Goal: Information Seeking & Learning: Learn about a topic

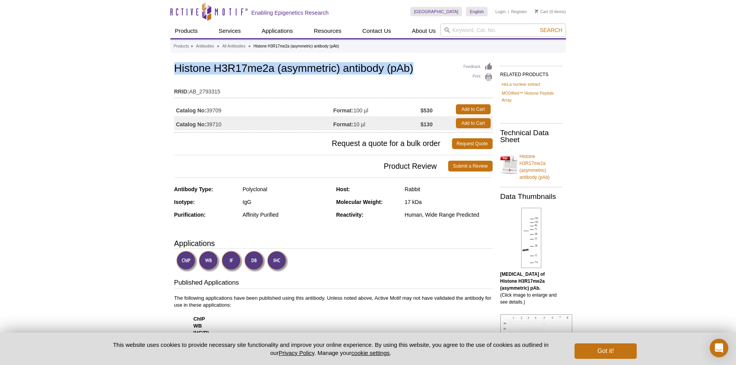
drag, startPoint x: 177, startPoint y: 66, endPoint x: 425, endPoint y: 65, distance: 248.3
click at [425, 65] on h1 "Histone H3R17me2a (asymmetric) antibody (pAb)" at bounding box center [333, 69] width 318 height 13
copy h1 "Histone H3R17me2a (asymmetric) antibody (pAb)"
drag, startPoint x: 208, startPoint y: 124, endPoint x: 229, endPoint y: 124, distance: 20.1
click at [229, 124] on td "Catalog No: 39710" at bounding box center [253, 123] width 159 height 14
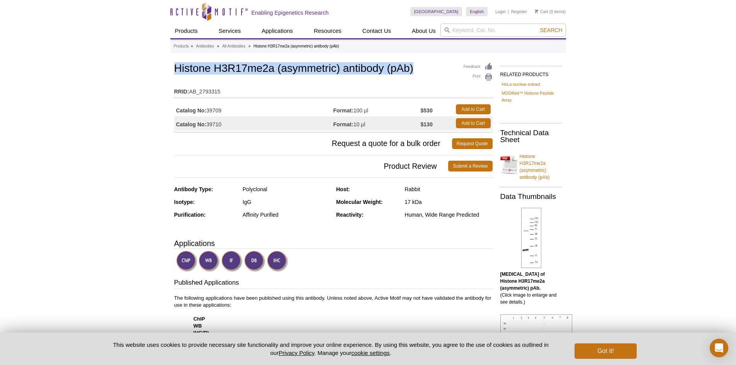
drag, startPoint x: 208, startPoint y: 108, endPoint x: 237, endPoint y: 105, distance: 29.5
click at [237, 105] on td "Catalog No: 39709" at bounding box center [253, 109] width 159 height 14
copy td "39709"
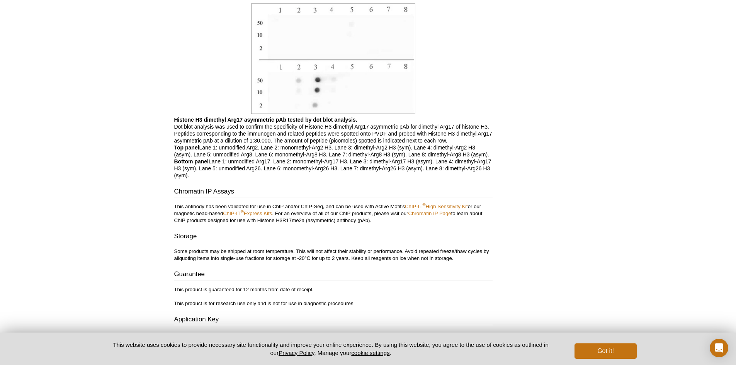
scroll to position [1160, 0]
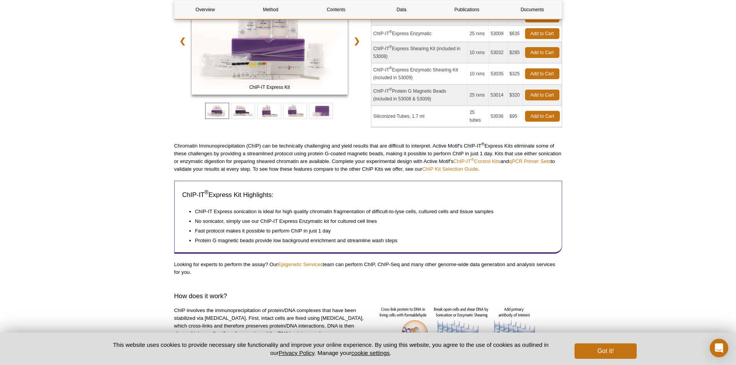
scroll to position [154, 0]
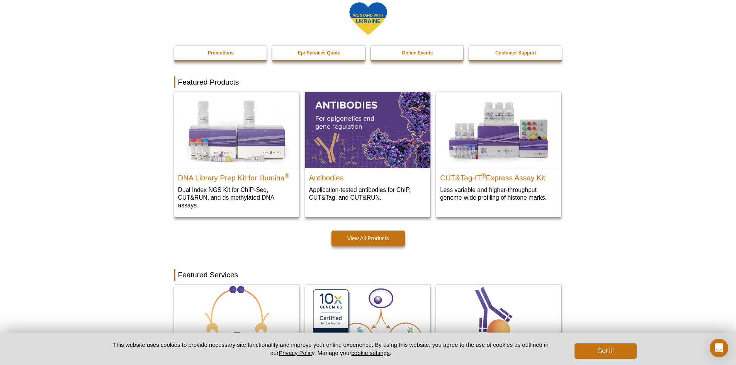
scroll to position [193, 0]
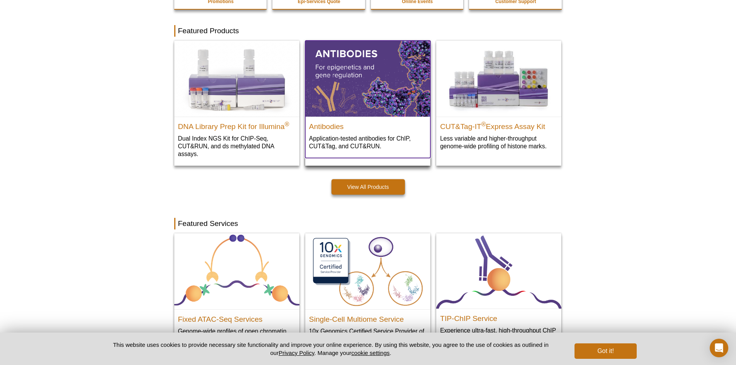
click at [351, 141] on p "Application-tested antibodies for ChIP, CUT&Tag, and CUT&RUN." at bounding box center [367, 142] width 117 height 16
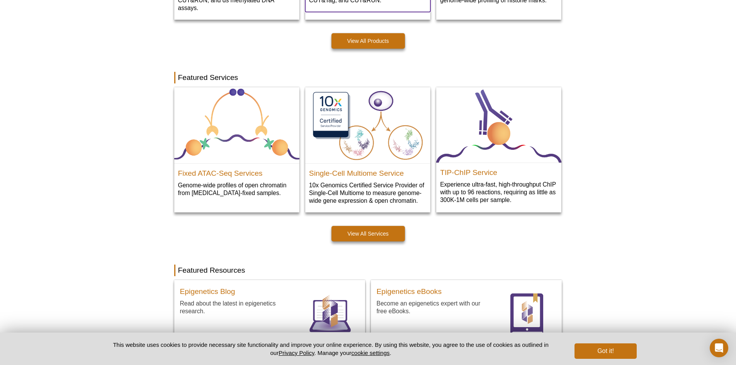
scroll to position [347, 0]
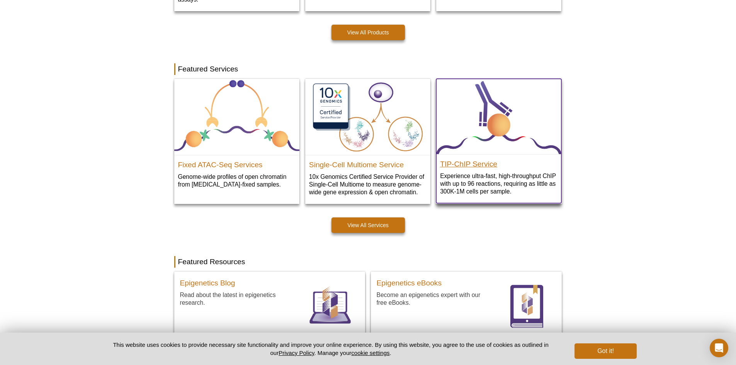
click at [477, 163] on h2 "TIP-ChIP Service" at bounding box center [498, 162] width 117 height 12
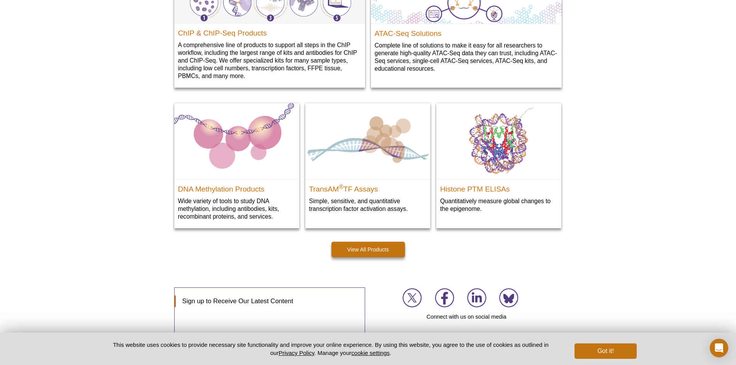
scroll to position [1042, 0]
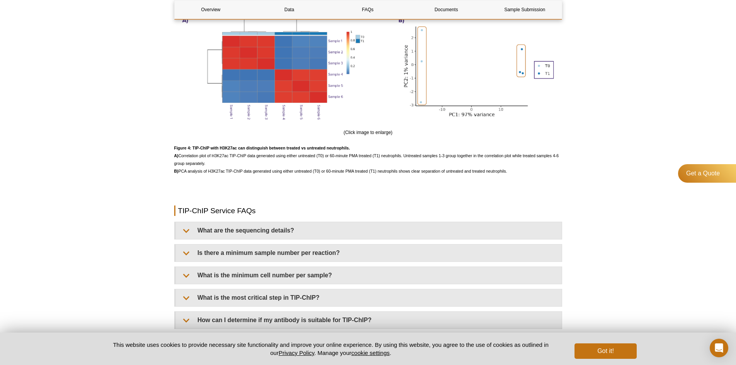
scroll to position [1699, 0]
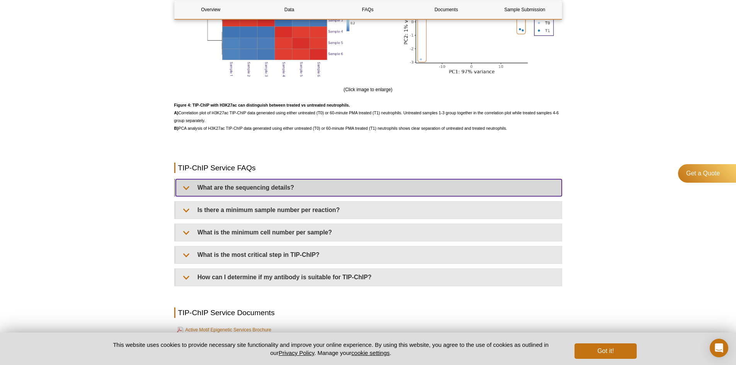
click at [215, 190] on summary "What are the sequencing details?" at bounding box center [369, 187] width 386 height 17
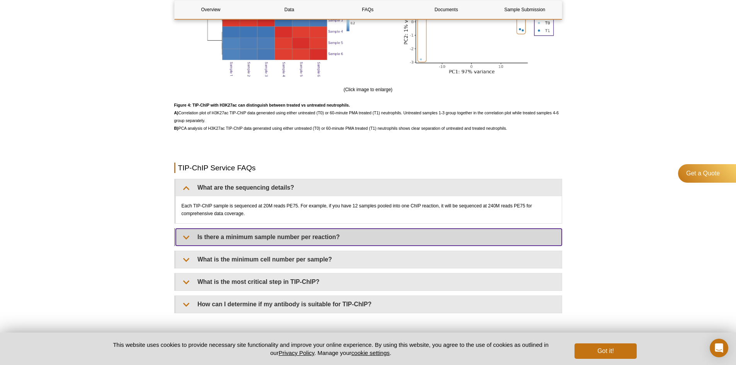
click at [202, 232] on summary "Is there a minimum sample number per reaction?" at bounding box center [369, 237] width 386 height 17
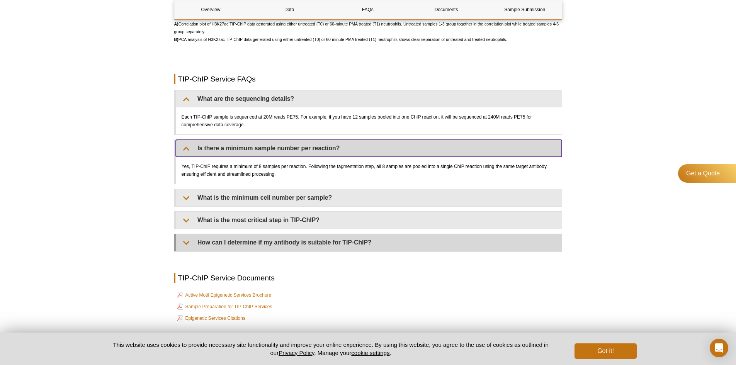
scroll to position [1815, 0]
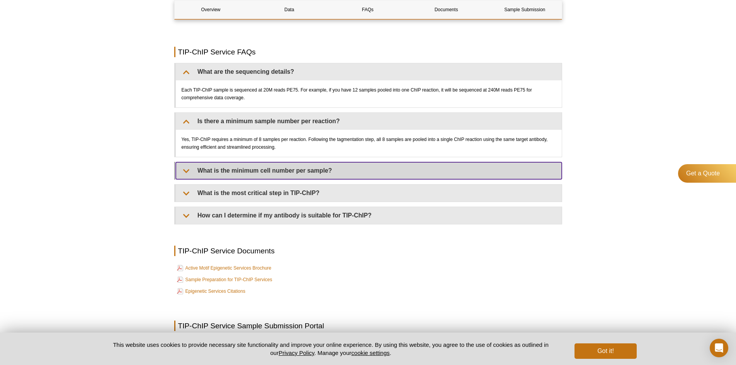
click at [221, 172] on summary "What is the minimum cell number per sample?" at bounding box center [369, 170] width 386 height 17
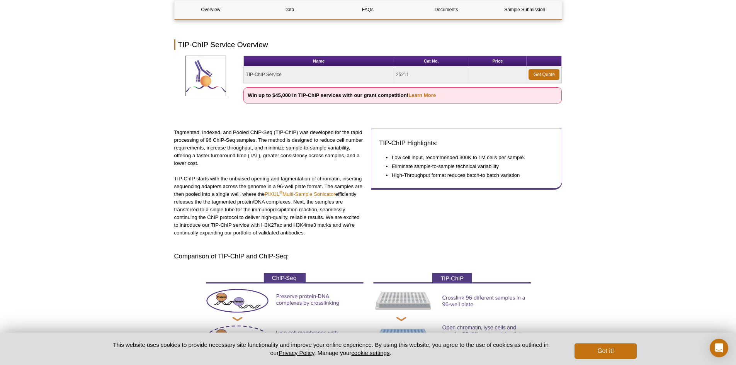
scroll to position [0, 0]
